Goal: Communication & Community: Ask a question

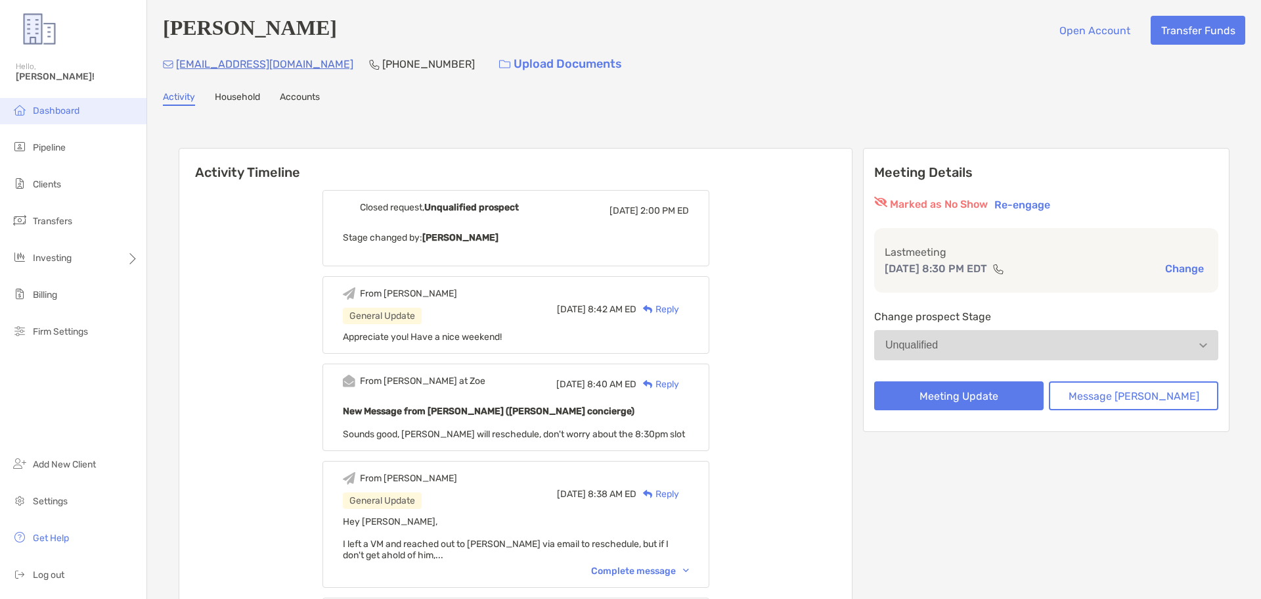
click at [33, 103] on li "Dashboard" at bounding box center [73, 111] width 147 height 26
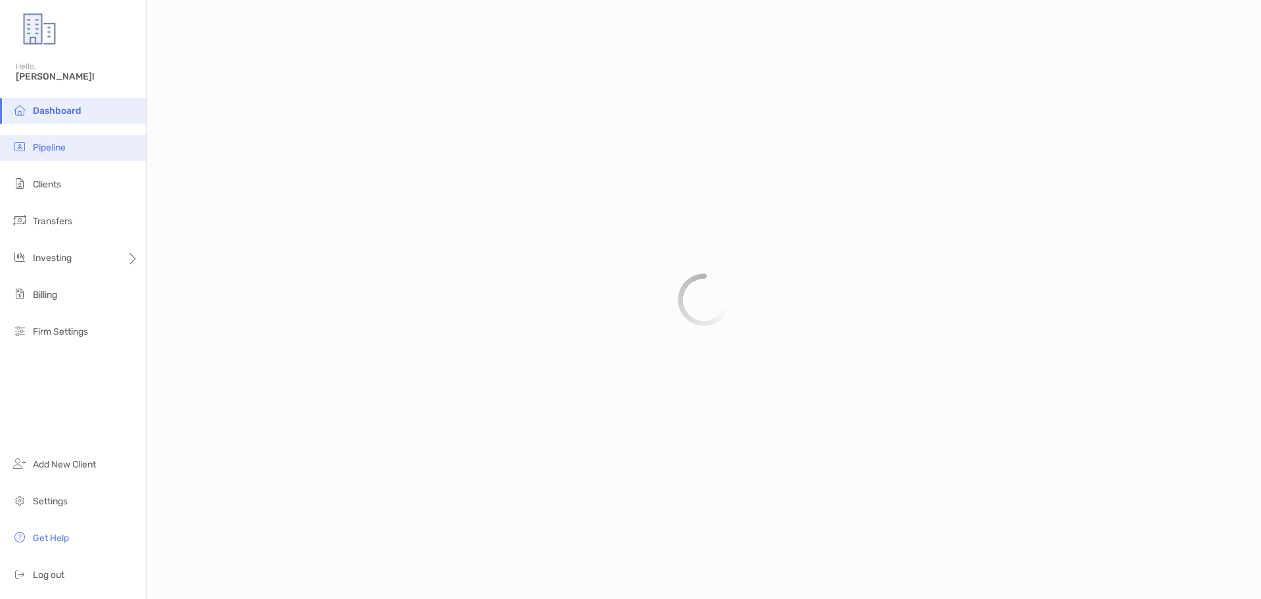
click at [39, 145] on span "Pipeline" at bounding box center [49, 147] width 33 height 11
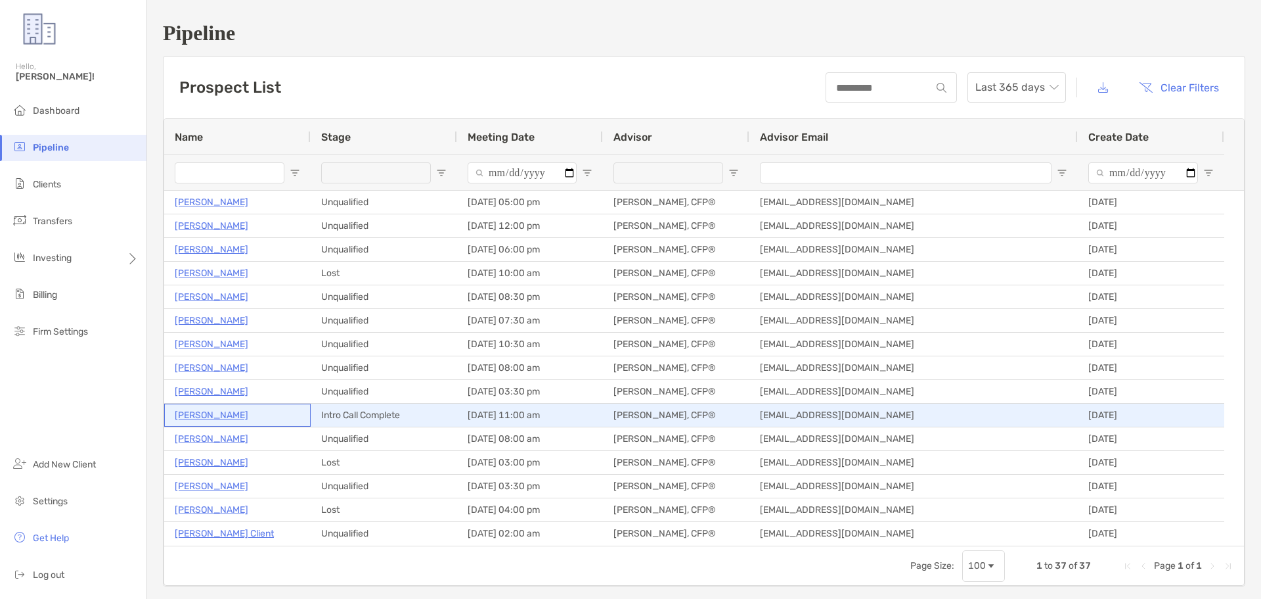
click at [192, 415] on p "[PERSON_NAME]" at bounding box center [212, 415] width 74 height 16
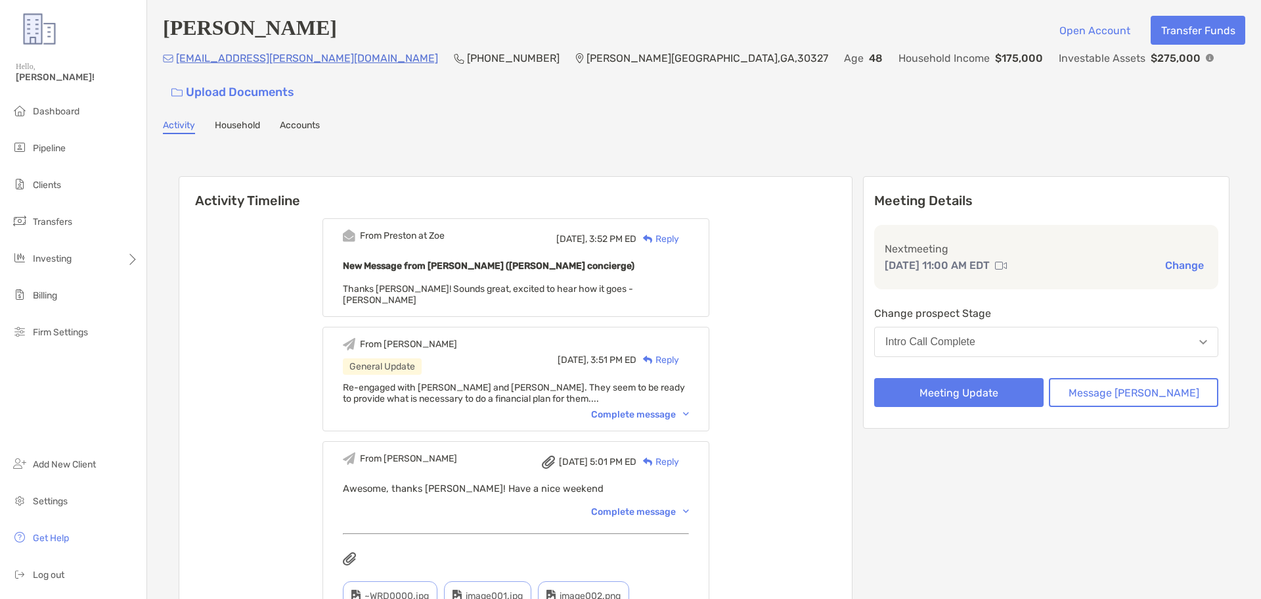
click at [1163, 258] on button "Change" at bounding box center [1185, 265] width 47 height 14
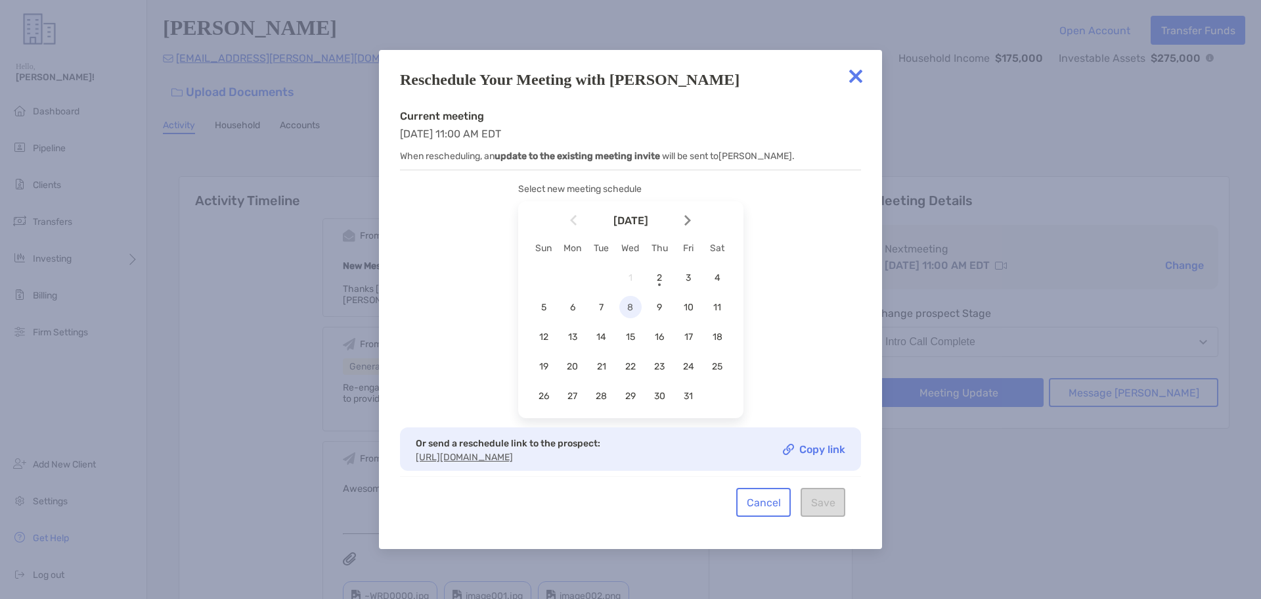
click at [631, 311] on div "8" at bounding box center [631, 307] width 22 height 22
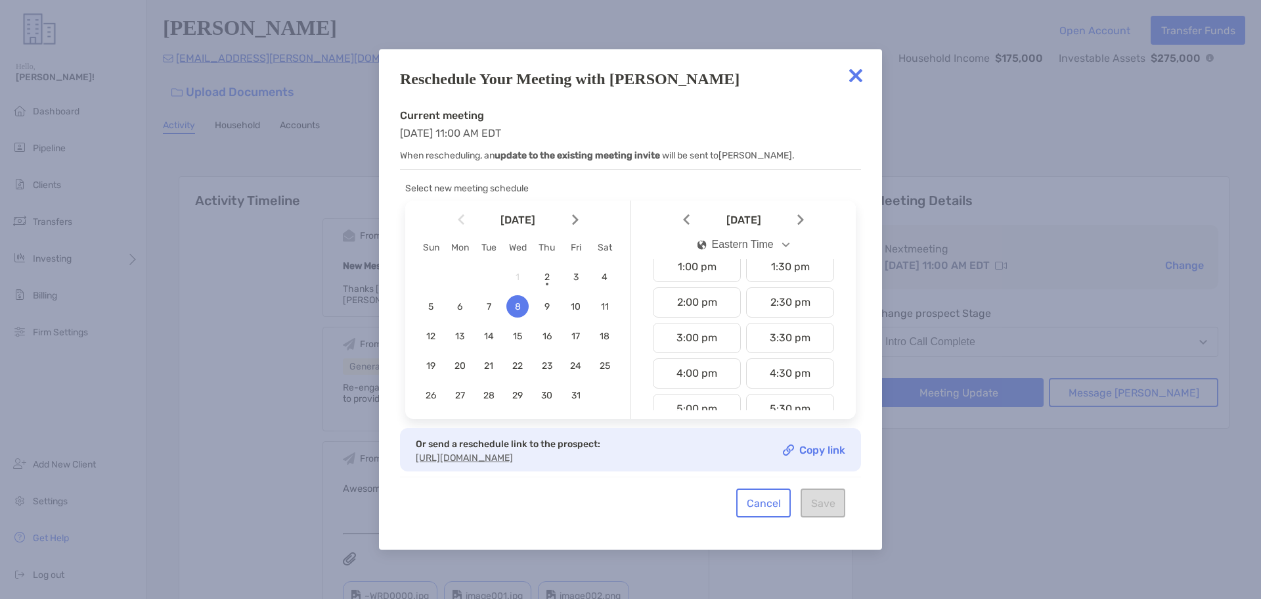
scroll to position [460, 0]
click at [692, 318] on div "2:00 pm" at bounding box center [697, 311] width 88 height 30
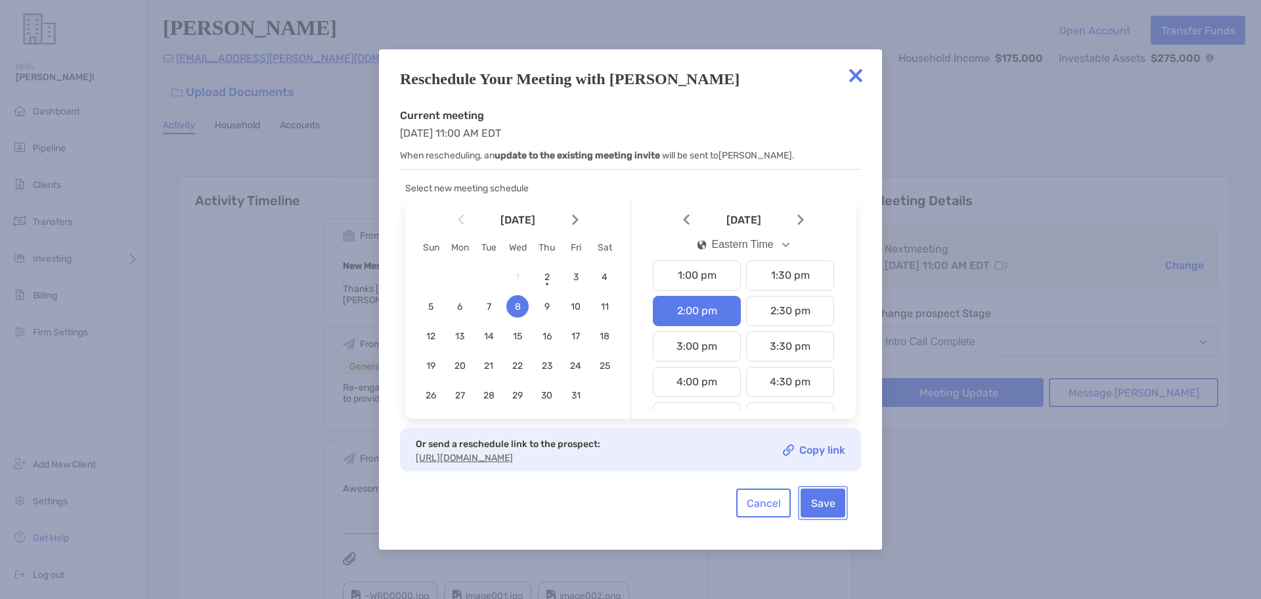
click at [821, 512] on button "Save" at bounding box center [823, 502] width 45 height 29
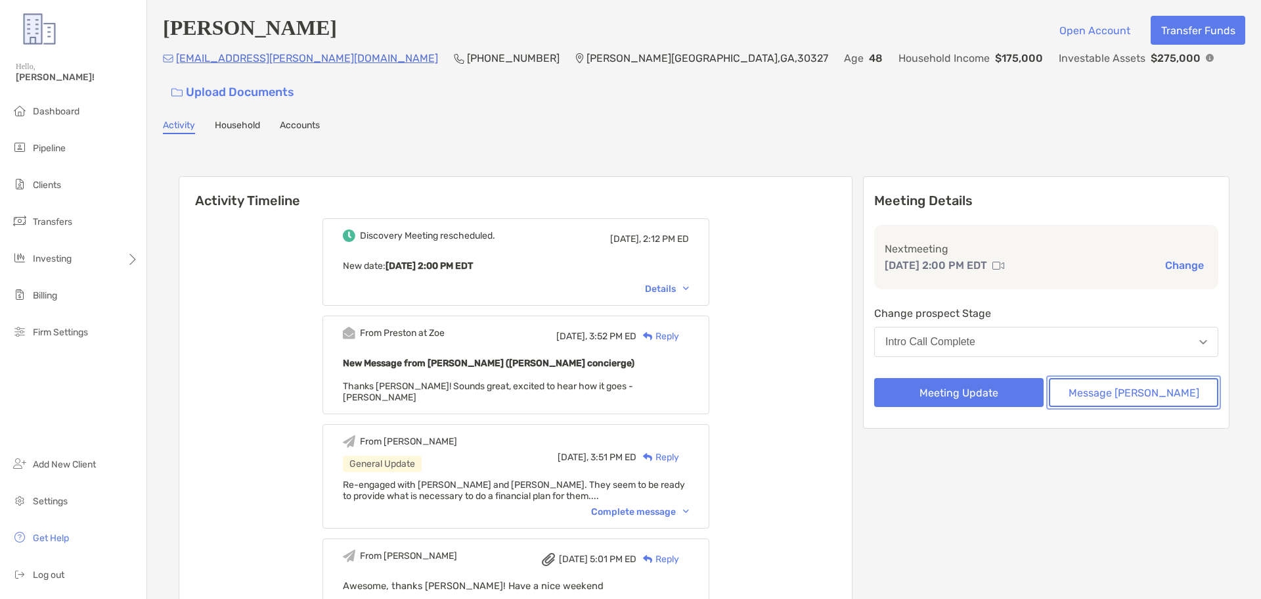
click at [1103, 378] on button "Message [PERSON_NAME]" at bounding box center [1134, 392] width 170 height 29
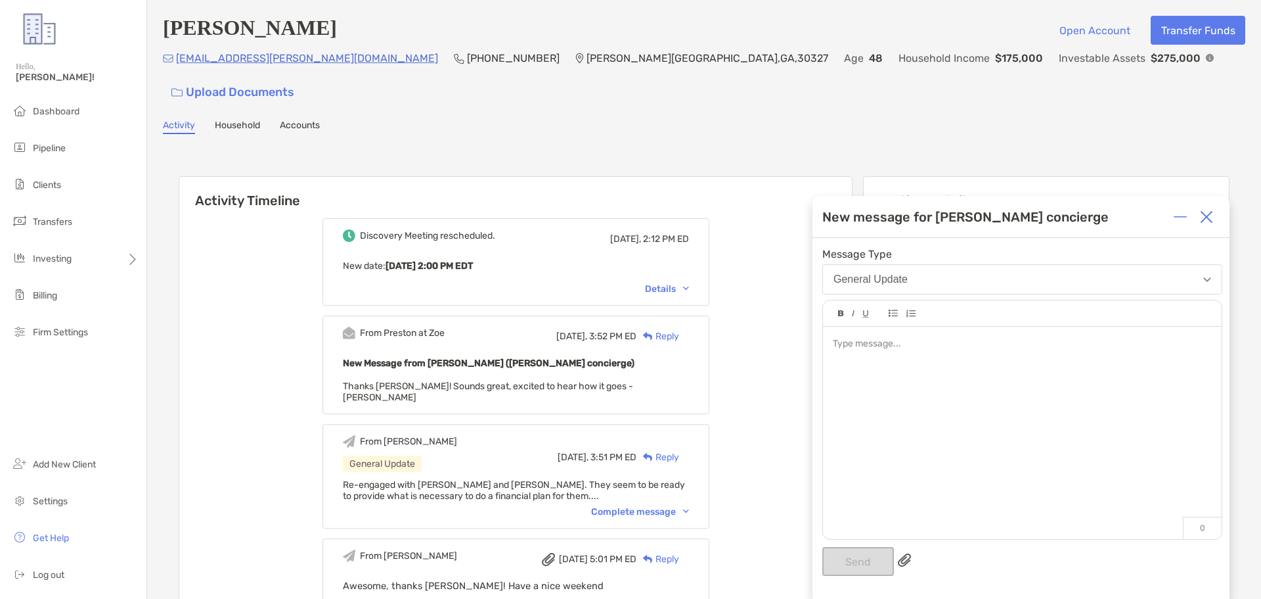
click at [861, 350] on div at bounding box center [1022, 344] width 378 height 14
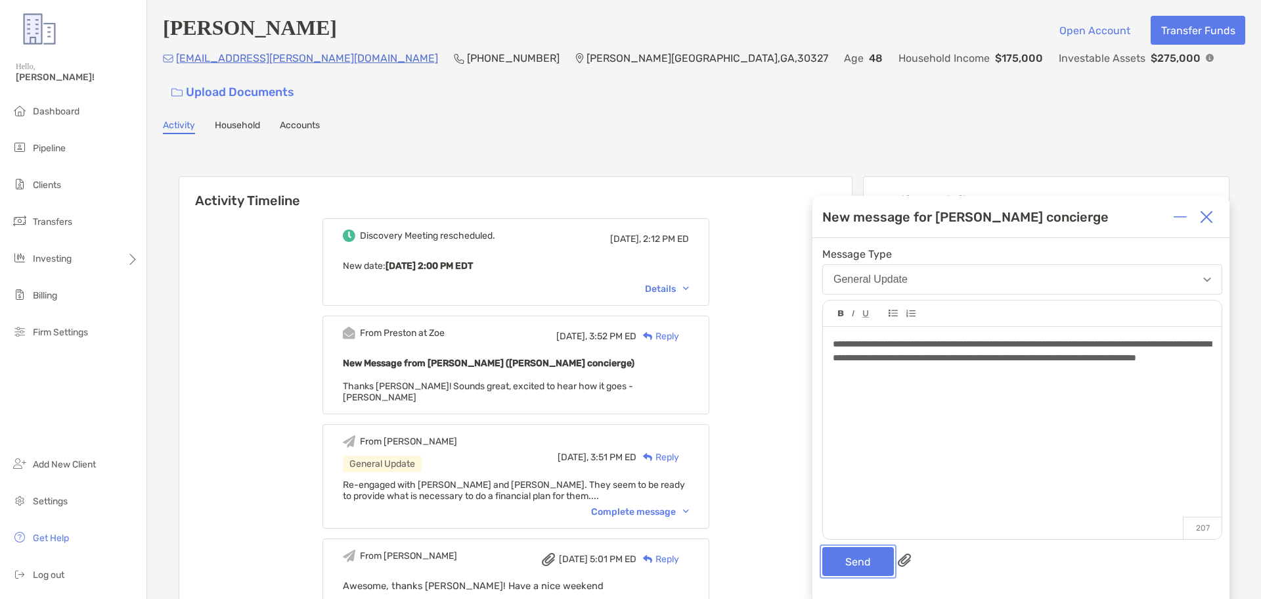
click at [866, 556] on button "Send" at bounding box center [859, 561] width 72 height 29
